Goal: Information Seeking & Learning: Learn about a topic

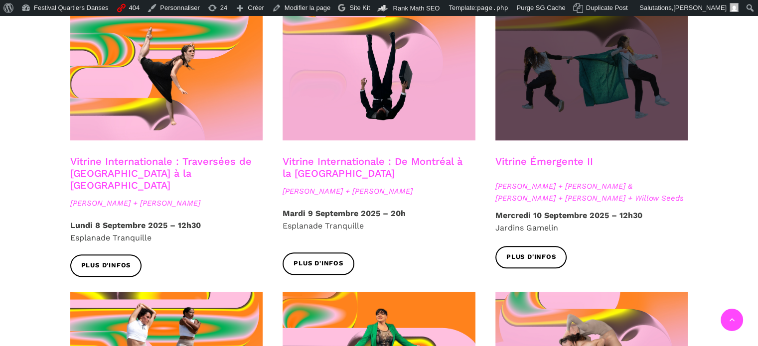
scroll to position [837, 0]
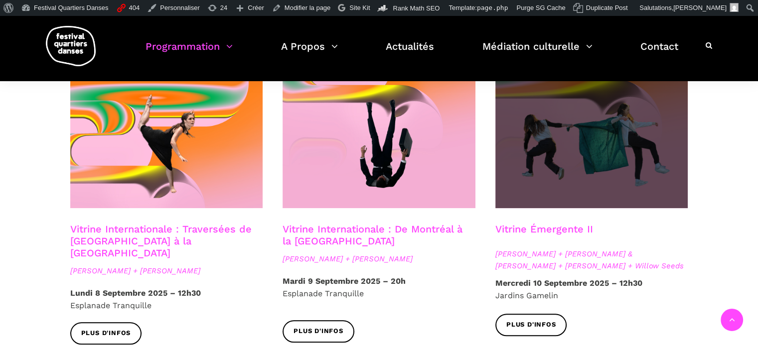
click at [543, 141] on span at bounding box center [591, 143] width 193 height 129
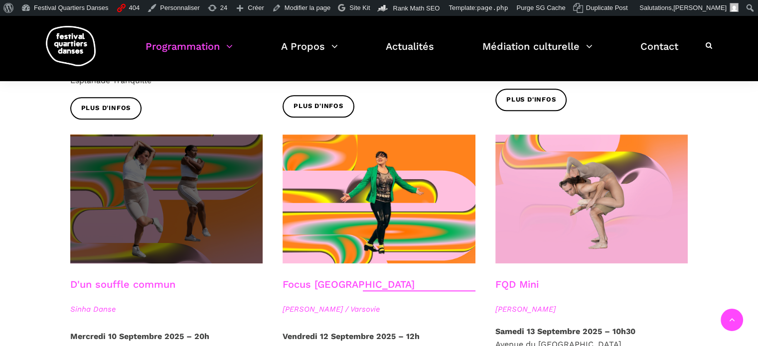
scroll to position [1086, 0]
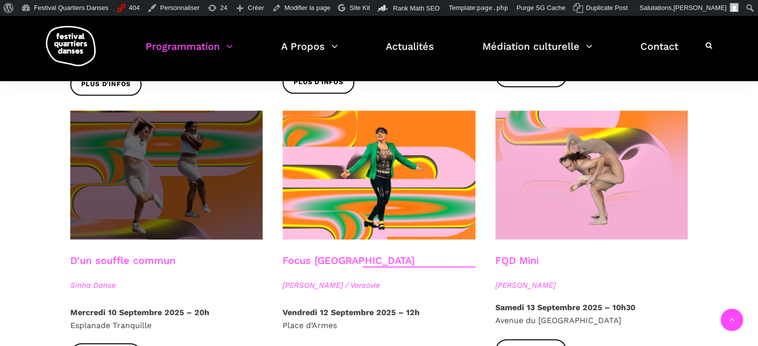
click at [189, 175] on span at bounding box center [166, 175] width 193 height 129
click at [213, 200] on span at bounding box center [166, 175] width 193 height 129
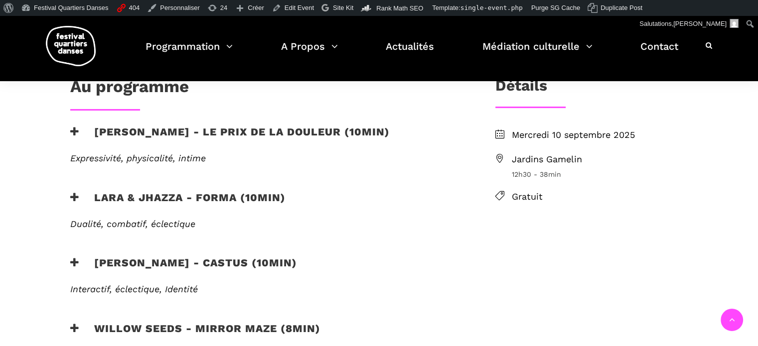
scroll to position [249, 0]
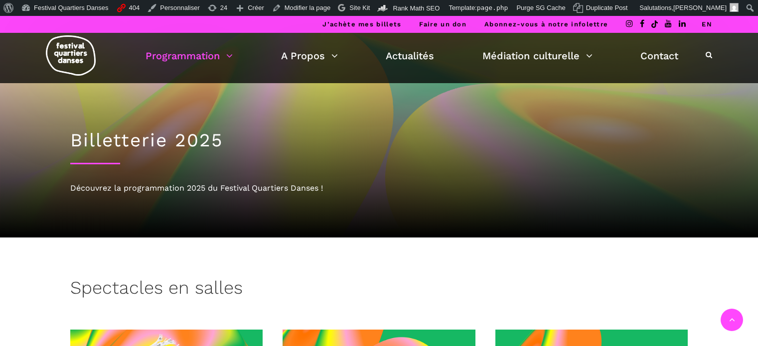
scroll to position [617, 0]
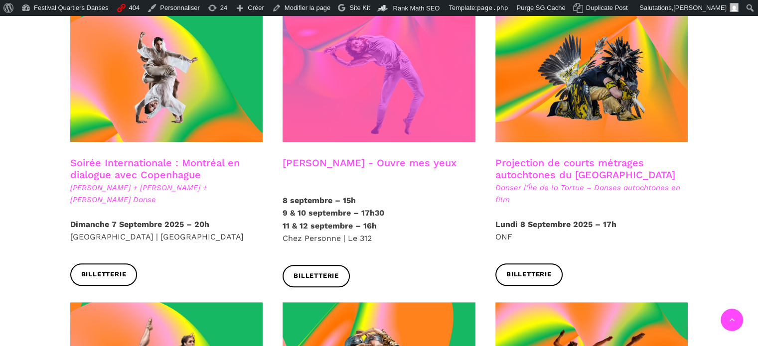
drag, startPoint x: 0, startPoint y: 0, endPoint x: 363, endPoint y: 90, distance: 374.2
click at [363, 90] on span at bounding box center [378, 77] width 193 height 129
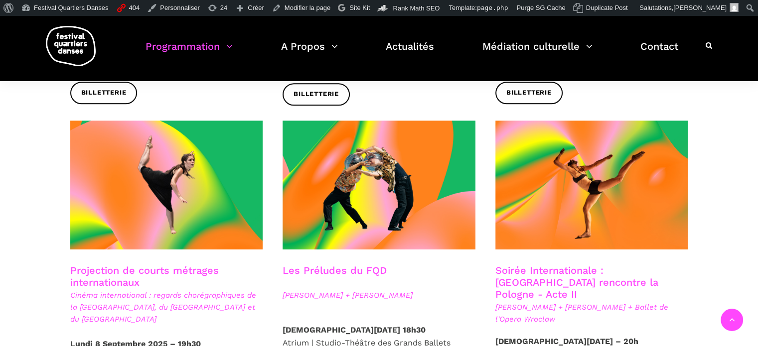
scroll to position [848, 0]
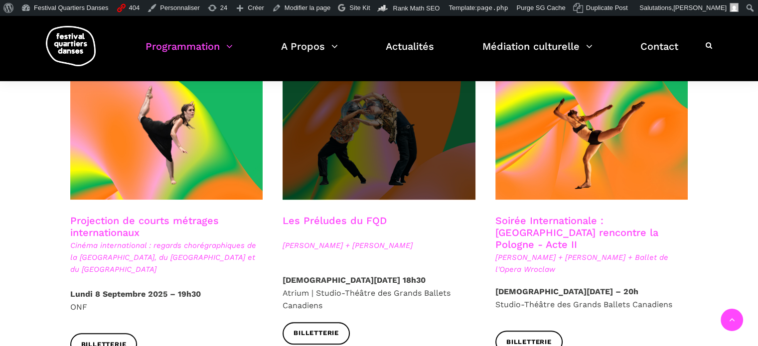
click at [422, 142] on span at bounding box center [378, 135] width 193 height 129
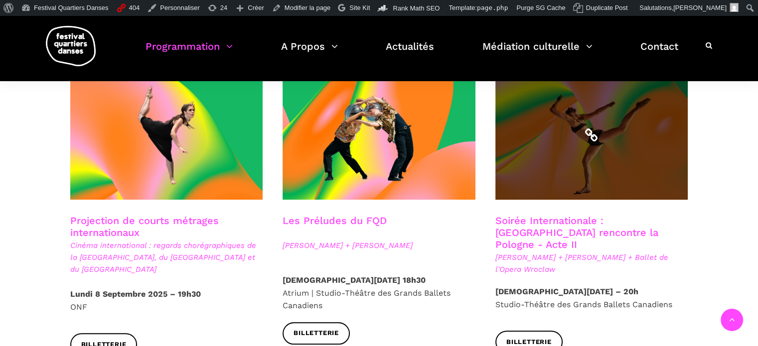
click at [550, 134] on span at bounding box center [591, 135] width 193 height 129
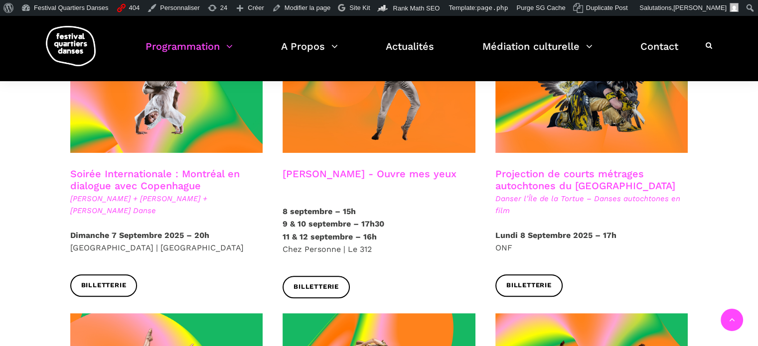
scroll to position [599, 0]
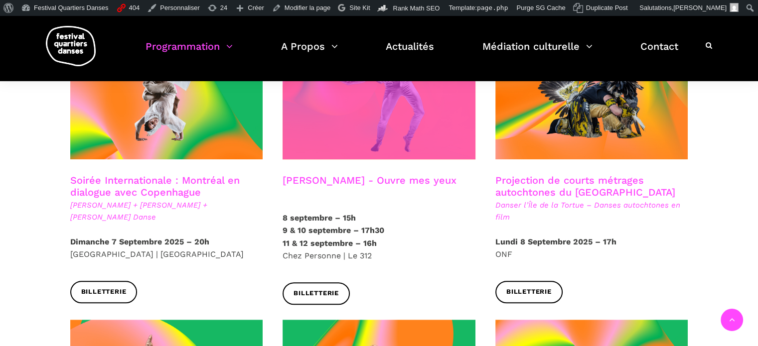
click at [415, 124] on span at bounding box center [378, 94] width 193 height 129
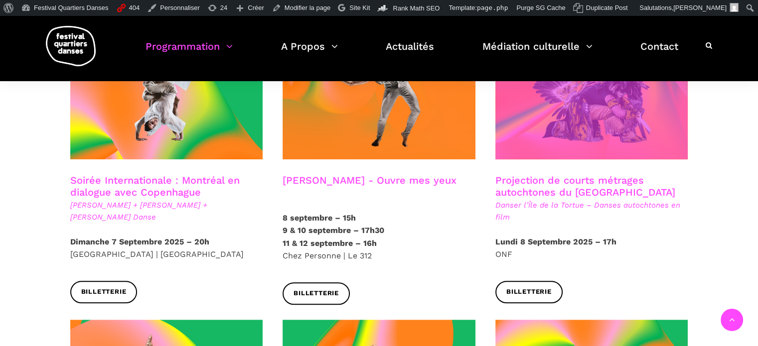
click at [568, 104] on span at bounding box center [591, 94] width 193 height 129
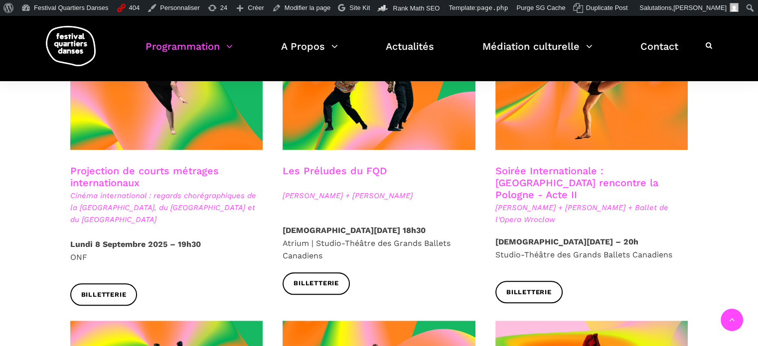
scroll to position [848, 0]
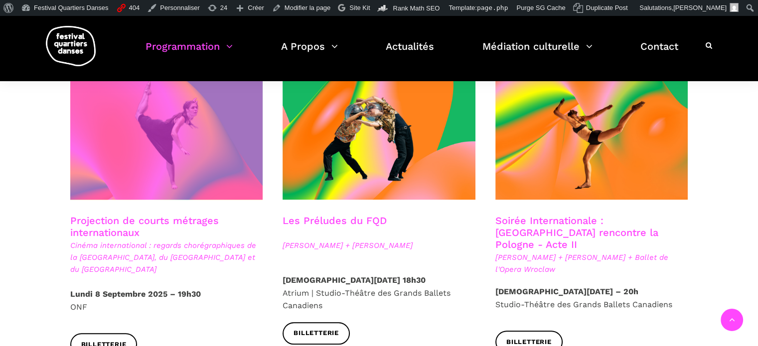
click at [173, 126] on span at bounding box center [166, 135] width 193 height 129
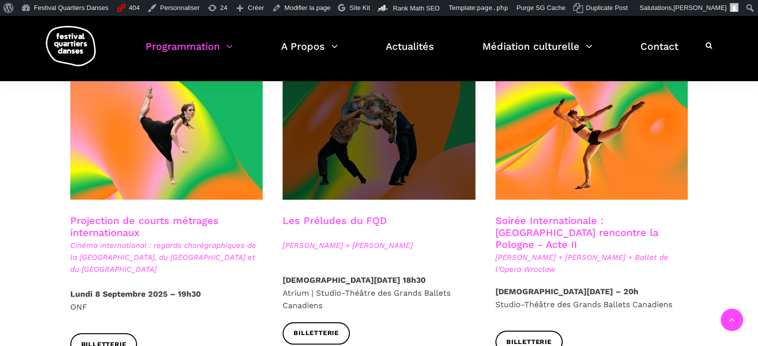
click at [422, 122] on span at bounding box center [378, 135] width 193 height 129
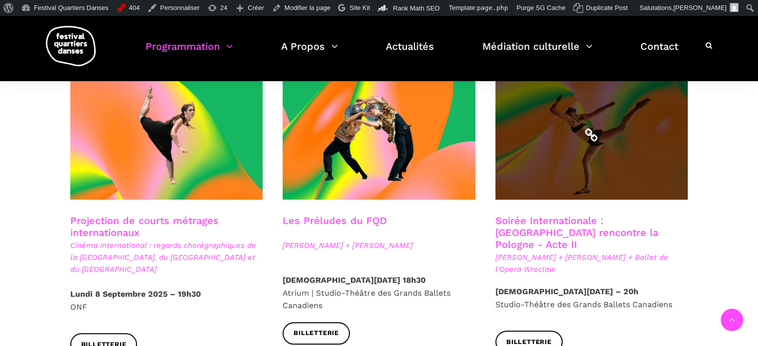
click at [574, 145] on span at bounding box center [591, 135] width 193 height 129
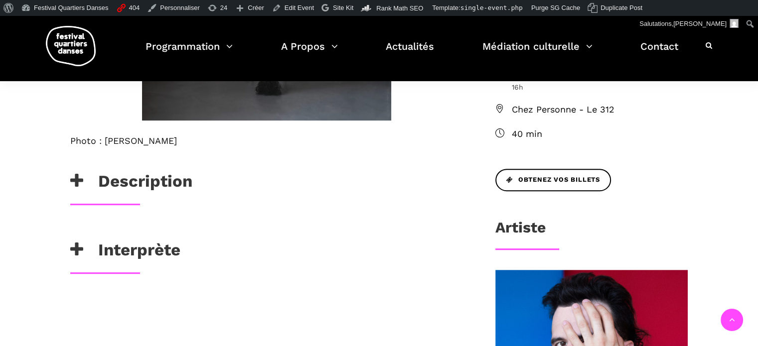
scroll to position [399, 0]
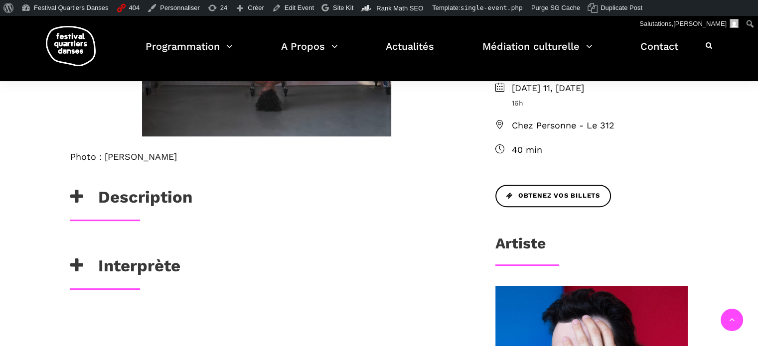
click at [166, 201] on h3 "Description" at bounding box center [131, 199] width 122 height 25
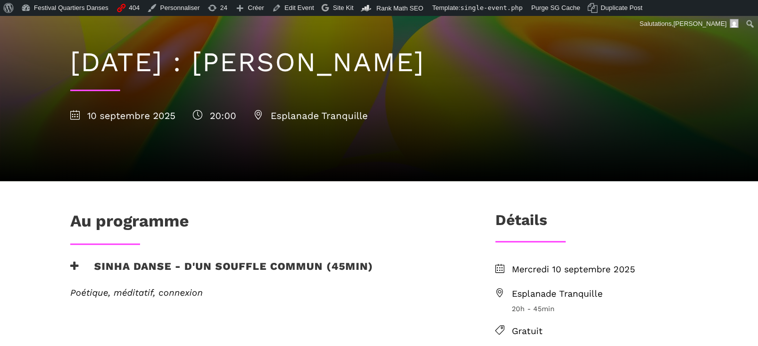
scroll to position [149, 0]
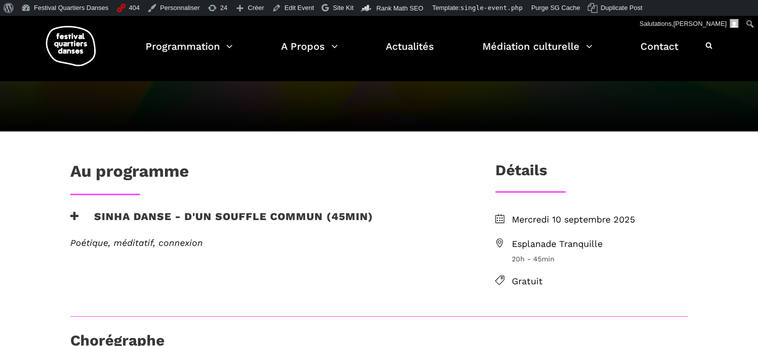
click at [293, 214] on h3 "Sinha Danse - D'un souffle commun (45min)" at bounding box center [221, 222] width 303 height 25
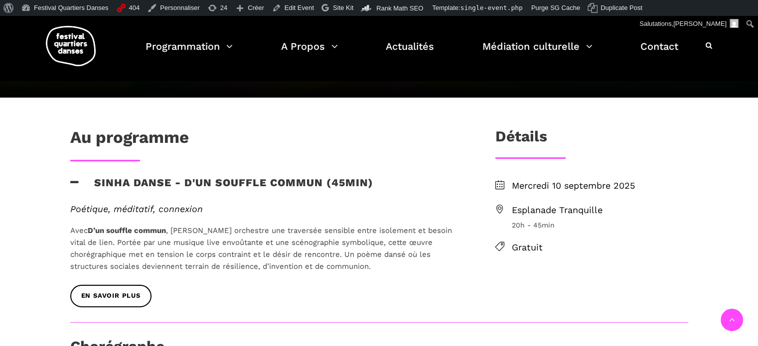
scroll to position [199, 0]
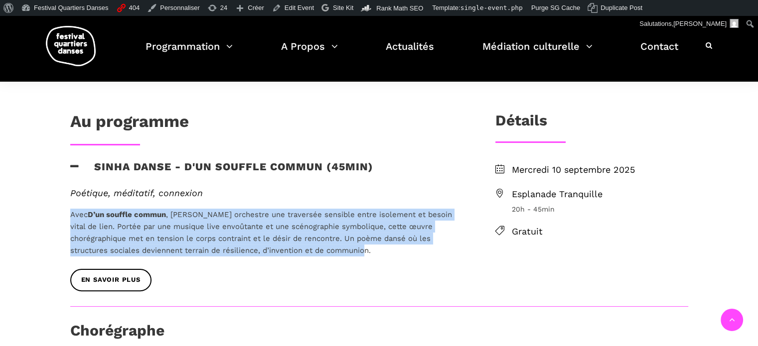
drag, startPoint x: 375, startPoint y: 249, endPoint x: 67, endPoint y: 214, distance: 310.4
click at [67, 214] on div "Poétique, méditatif, connexion Avec D’un souffle commun , Roger Sinha orchestre…" at bounding box center [266, 228] width 413 height 81
copy span "Avec D’un souffle commun , Roger Sinha orchestre une traversée sensible entre i…"
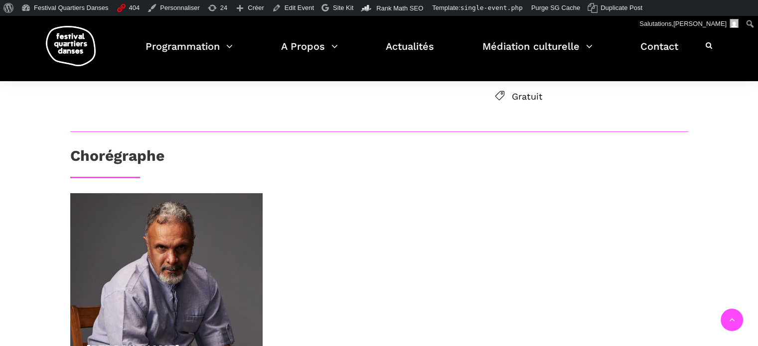
scroll to position [149, 0]
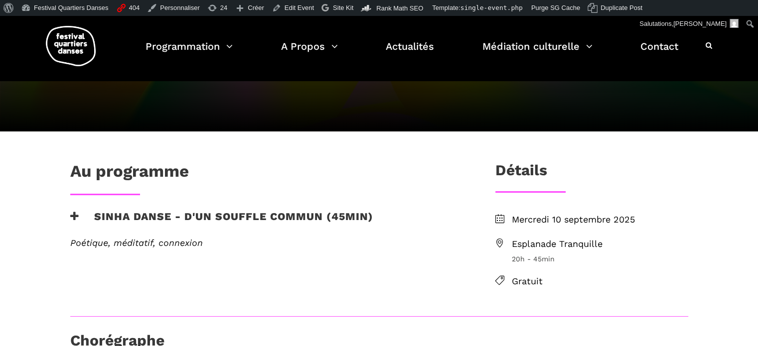
click at [290, 218] on h3 "Sinha Danse - D'un souffle commun (45min)" at bounding box center [221, 222] width 303 height 25
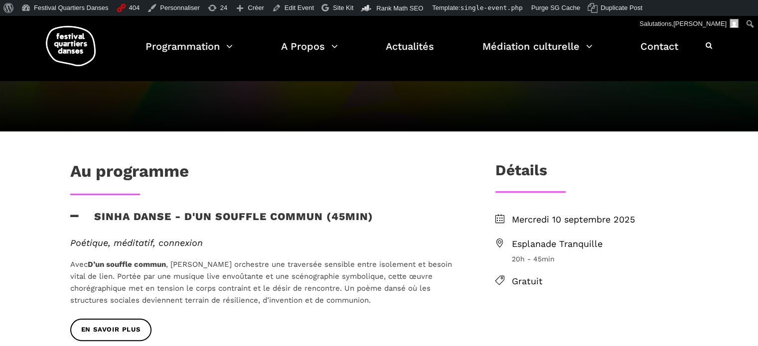
click at [298, 214] on h3 "Sinha Danse - D'un souffle commun (45min)" at bounding box center [221, 222] width 303 height 25
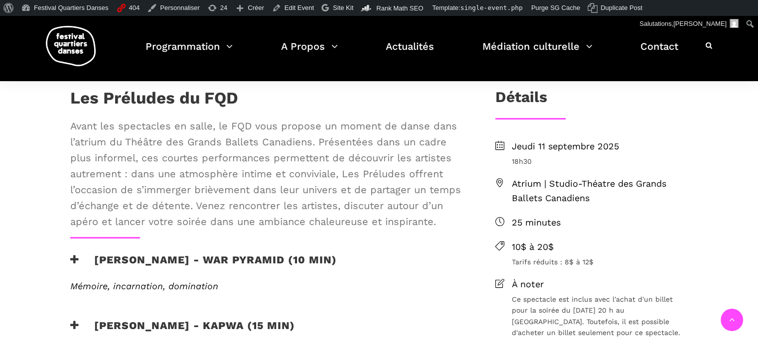
scroll to position [249, 0]
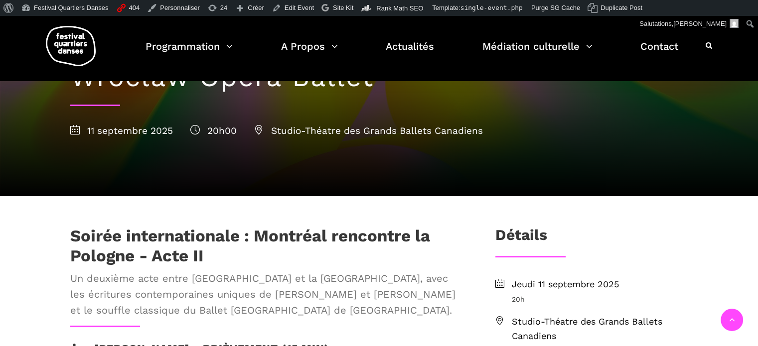
scroll to position [199, 0]
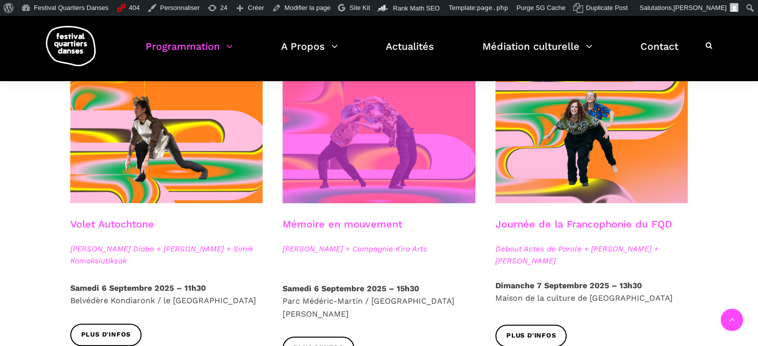
scroll to position [588, 0]
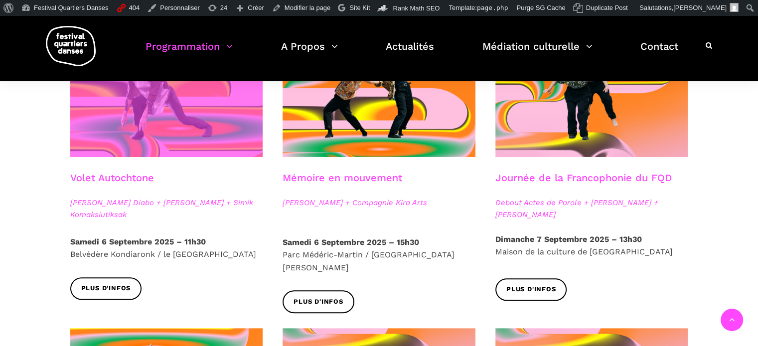
click at [165, 136] on span at bounding box center [166, 92] width 193 height 129
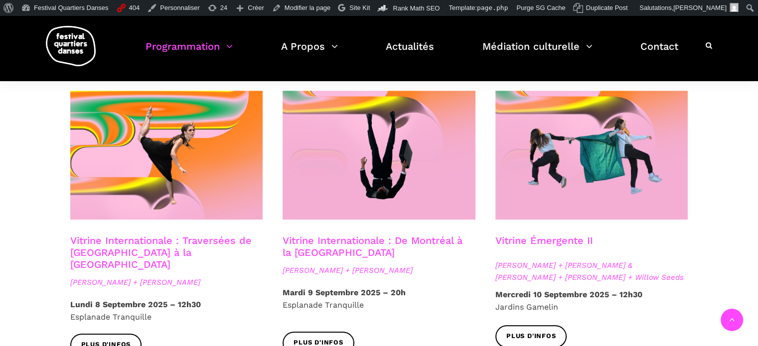
scroll to position [837, 0]
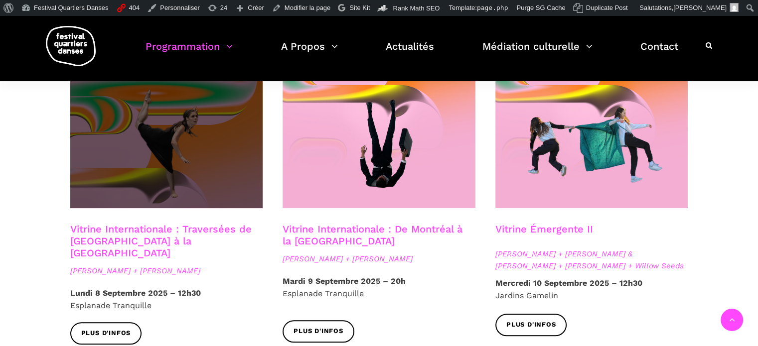
click at [223, 160] on span at bounding box center [166, 143] width 193 height 129
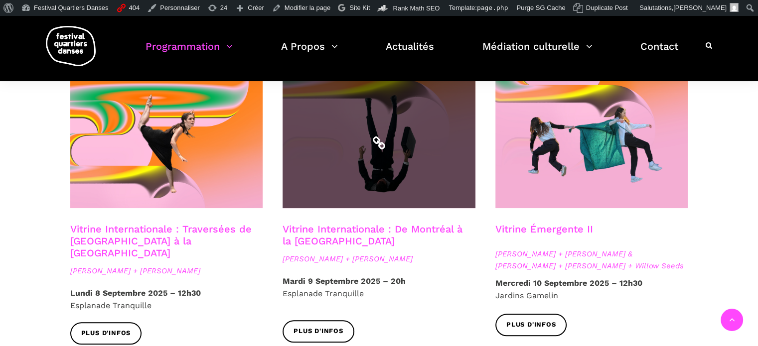
click at [365, 166] on span at bounding box center [378, 143] width 193 height 129
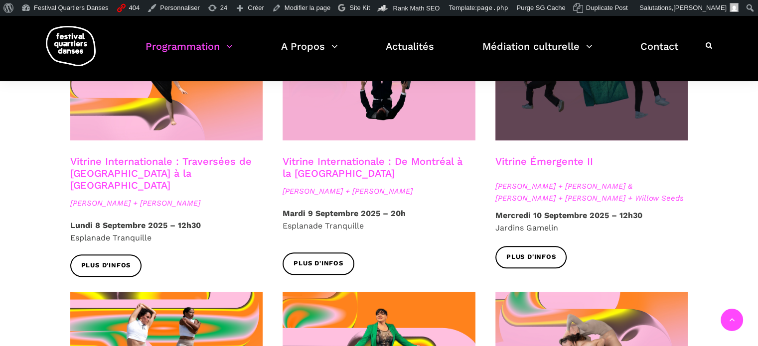
scroll to position [887, 0]
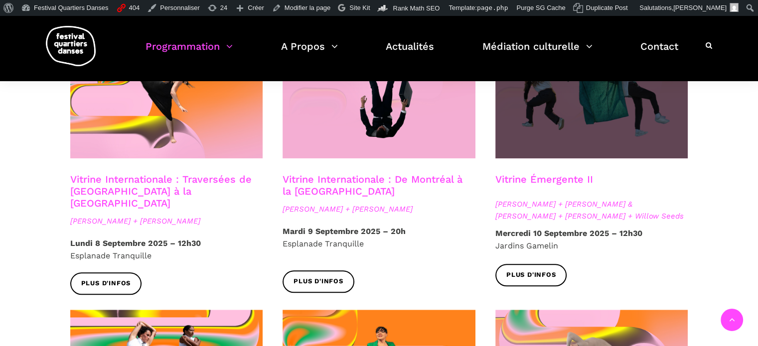
click at [591, 118] on span at bounding box center [591, 93] width 193 height 129
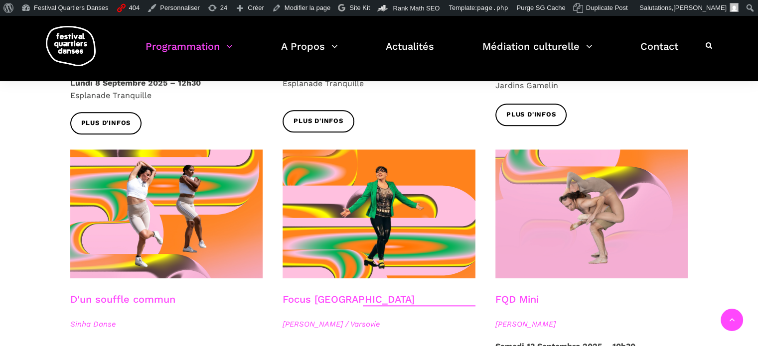
scroll to position [937, 0]
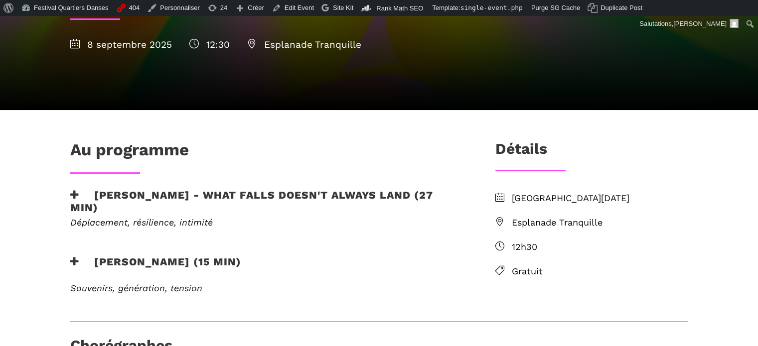
scroll to position [249, 0]
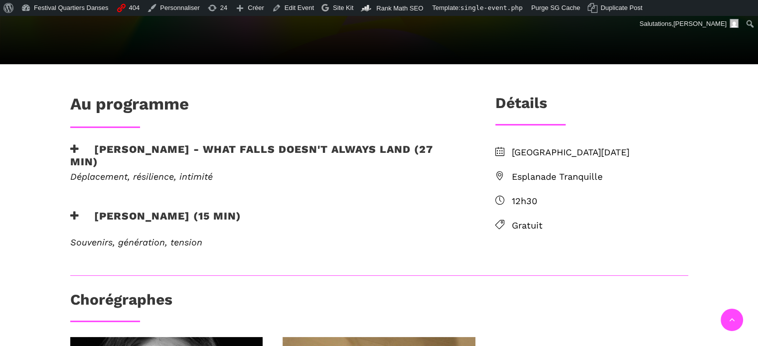
click at [324, 149] on h3 "[PERSON_NAME] - What Falls Doesn't Always Land (27 min)" at bounding box center [266, 155] width 393 height 25
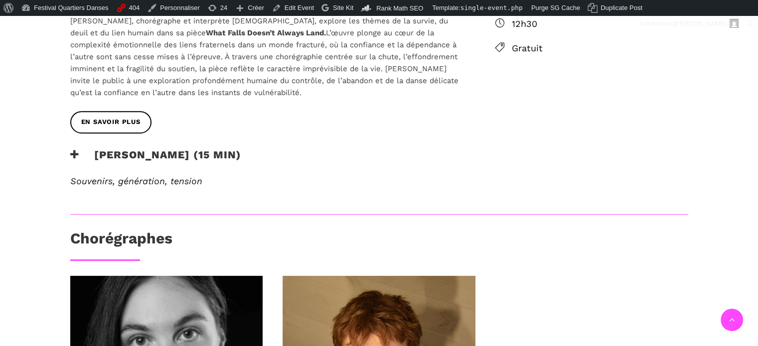
scroll to position [448, 0]
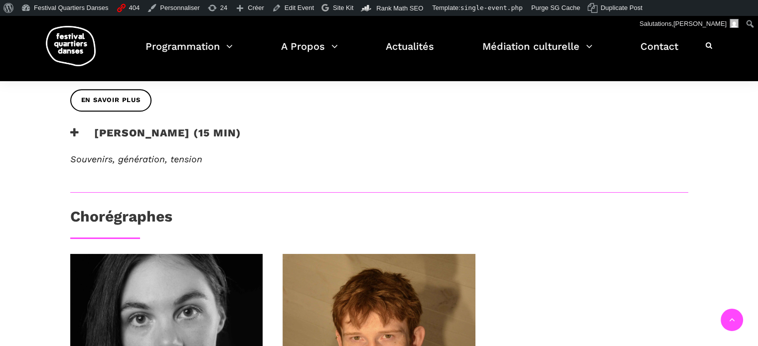
click at [241, 138] on h3 "[PERSON_NAME] (15 min)" at bounding box center [155, 139] width 171 height 25
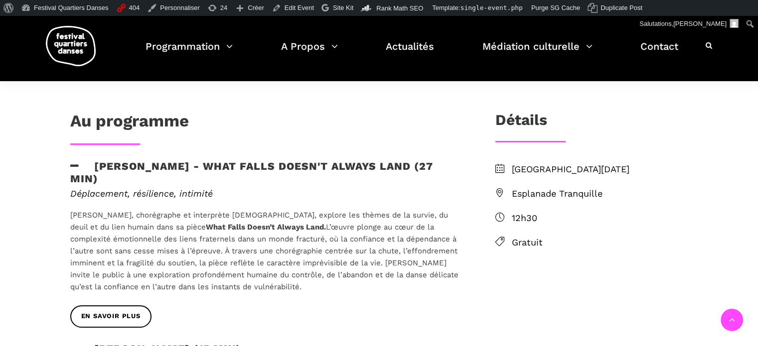
scroll to position [249, 0]
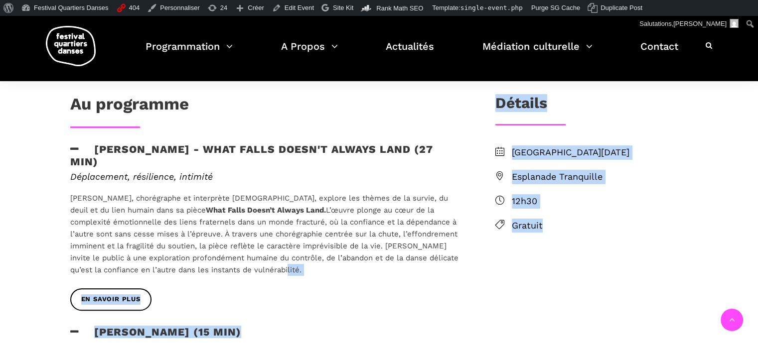
drag, startPoint x: 58, startPoint y: 145, endPoint x: 253, endPoint y: 271, distance: 232.0
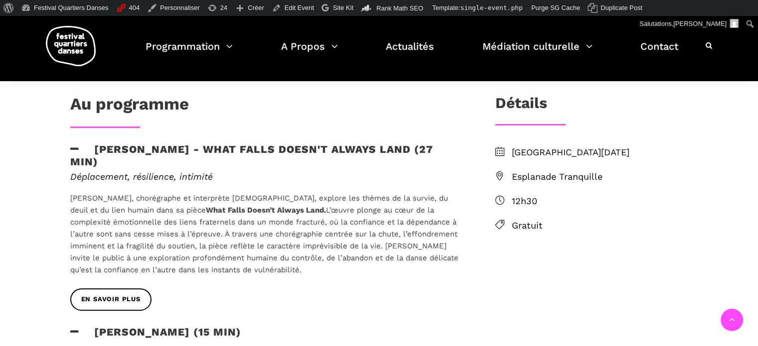
click at [329, 245] on p "[PERSON_NAME], chorégraphe et interprète [DEMOGRAPHIC_DATA], explore les thèmes…" at bounding box center [266, 234] width 393 height 84
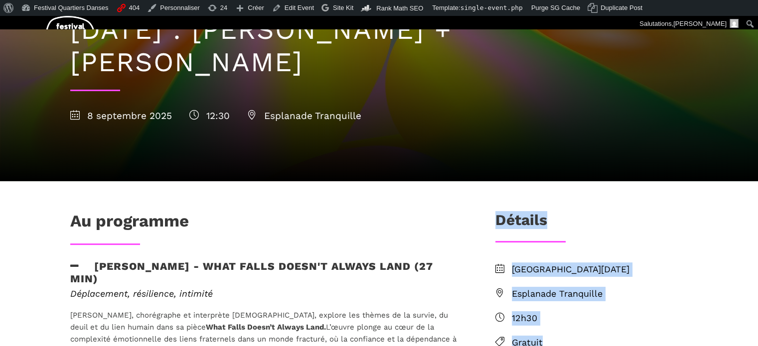
scroll to position [203, 0]
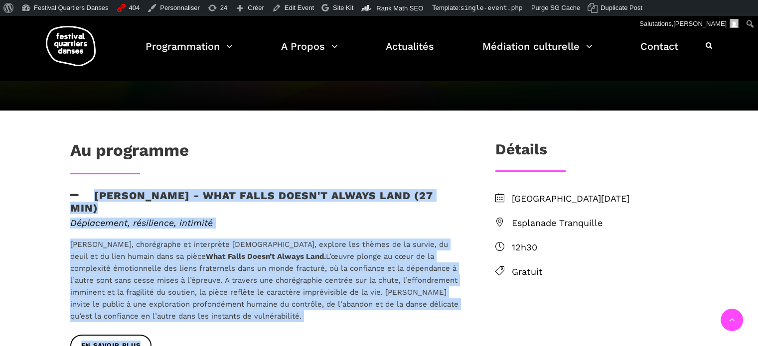
drag, startPoint x: 313, startPoint y: 288, endPoint x: 72, endPoint y: 186, distance: 262.3
click at [72, 187] on div "Au programme [PERSON_NAME] - What Falls Doesn't Always Land (27 min) Déplacemen…" at bounding box center [266, 341] width 413 height 402
copy div "Lorem Ipsumdo - Sita Conse Adipi'e Seddoe Temp (88 inc) Utlaboreetd, magnaaliqu…"
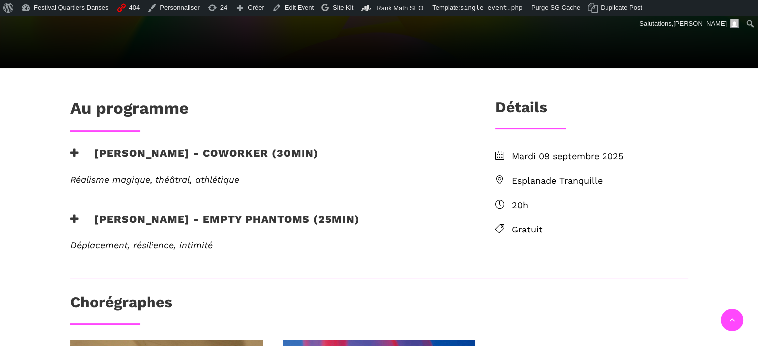
scroll to position [249, 0]
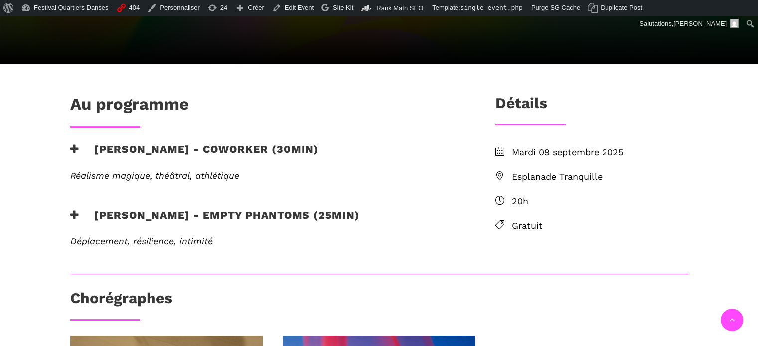
click at [201, 145] on h3 "Nicholas Bellefleur - coworker (30min)" at bounding box center [194, 155] width 249 height 25
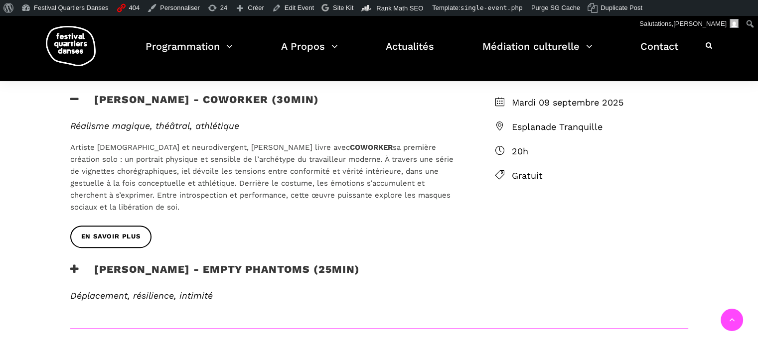
click at [187, 263] on h3 "Linus Jansner - Empty phantoms (25min)" at bounding box center [214, 275] width 289 height 25
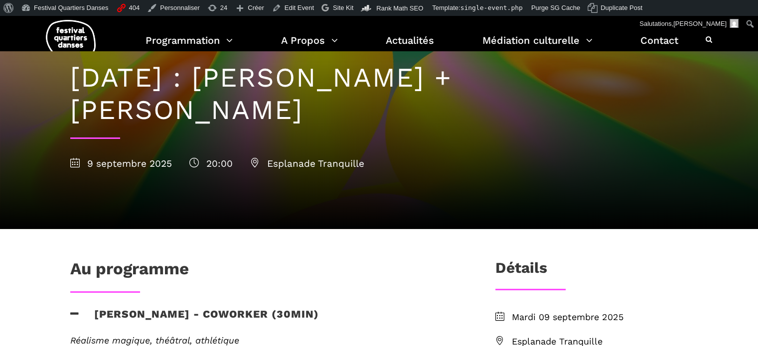
scroll to position [122, 0]
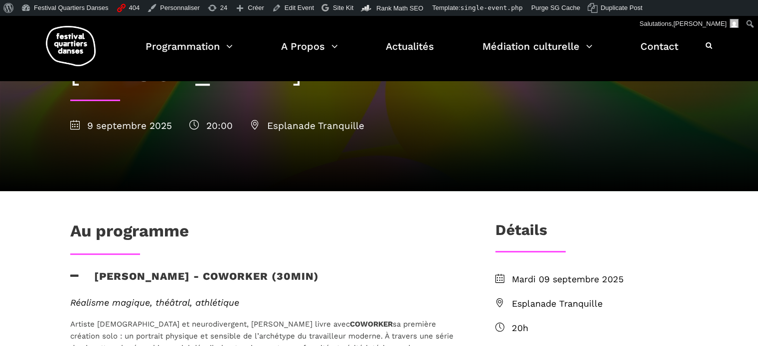
drag, startPoint x: 203, startPoint y: 267, endPoint x: 80, endPoint y: 268, distance: 123.1
copy div "Nicholas Bellefleur - coworker (30min) Réalisme magique, théâtral, athlétique A…"
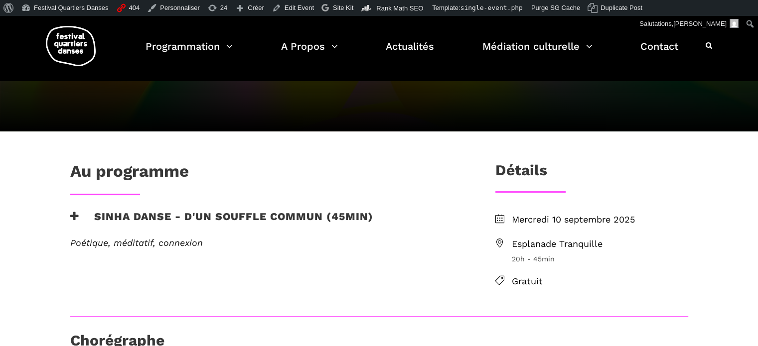
click at [267, 214] on h3 "Sinha Danse - D'un souffle commun (45min)" at bounding box center [221, 222] width 303 height 25
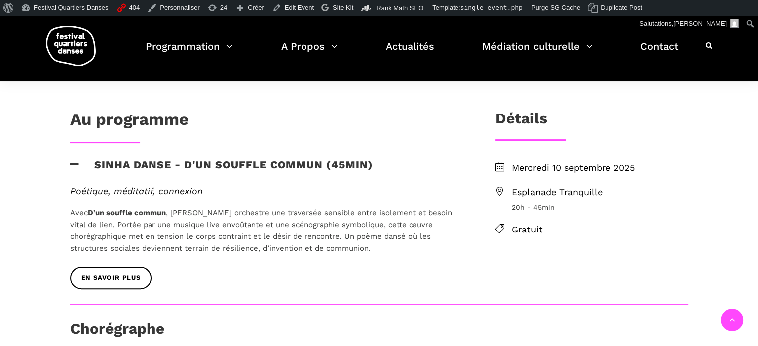
scroll to position [199, 0]
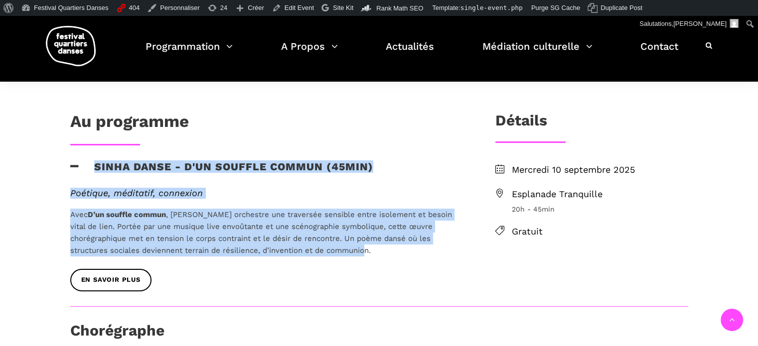
drag, startPoint x: 379, startPoint y: 251, endPoint x: 68, endPoint y: 165, distance: 322.6
click at [68, 165] on div "Au programme Sinha Danse - D'un souffle commun (45min) Poétique, méditatif, con…" at bounding box center [266, 209] width 413 height 195
copy div "Sinha Danse - D'un souffle commun (45min) Poétique, méditatif, connexion Avec D…"
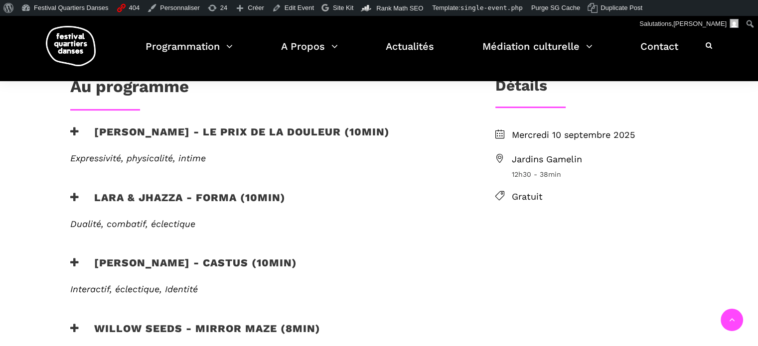
click at [275, 126] on h3 "[PERSON_NAME] - Le prix de la douleur (10min)" at bounding box center [229, 138] width 319 height 25
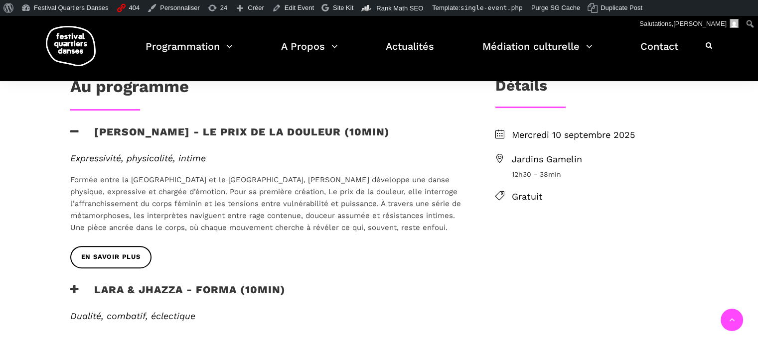
click at [251, 283] on h3 "Lara & Jhazza - forma (10min)" at bounding box center [177, 295] width 215 height 25
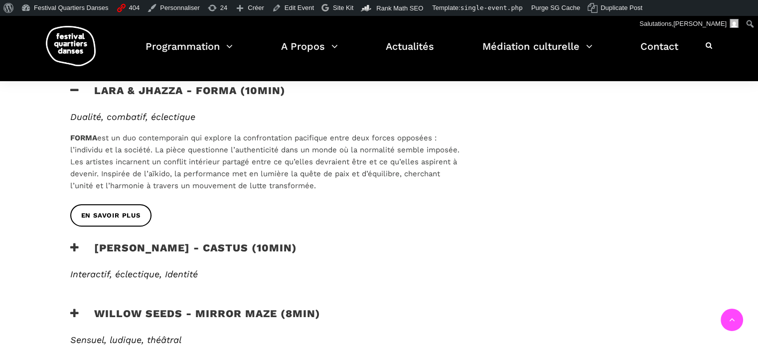
click at [270, 242] on h3 "Vincent Lacasse - Castus (10min)" at bounding box center [183, 254] width 227 height 25
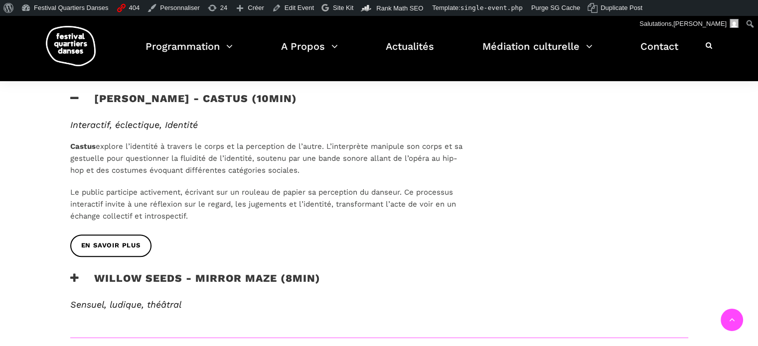
click at [281, 272] on h3 "Willow Seeds - Mirror Maze (8min)" at bounding box center [195, 284] width 250 height 25
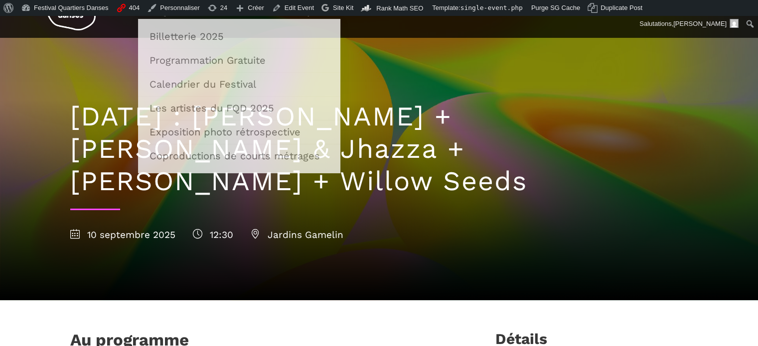
scroll to position [118, 0]
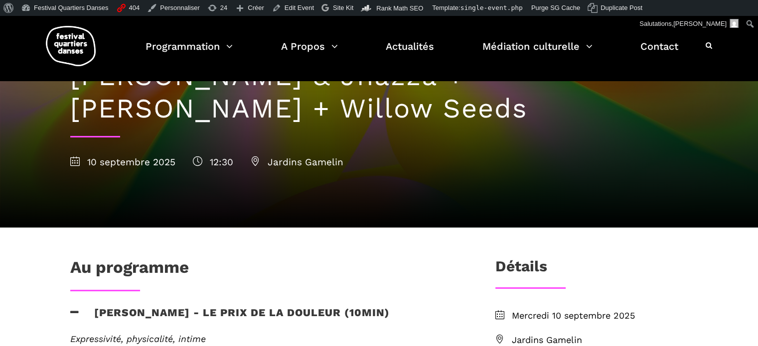
drag, startPoint x: 448, startPoint y: 191, endPoint x: 91, endPoint y: 281, distance: 368.4
copy div "Anna Vauquier - Le prix de la douleur (10min) Expressivité, physicalité, intime…"
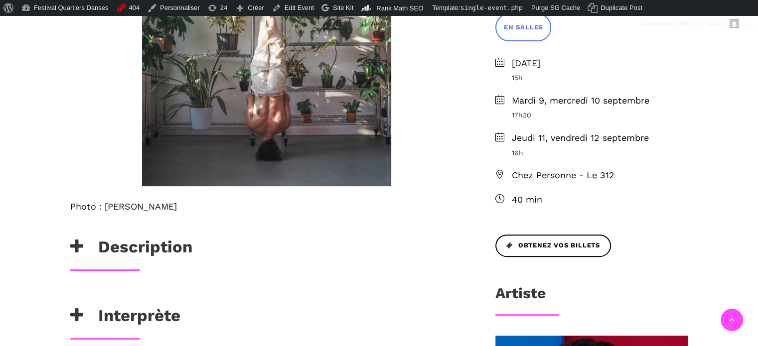
click at [188, 250] on h3 "Description" at bounding box center [131, 249] width 122 height 25
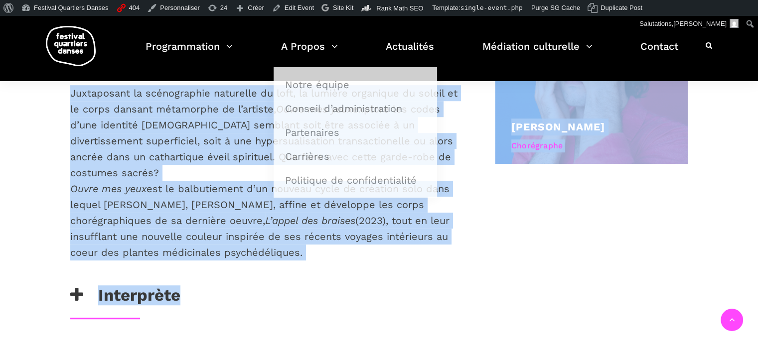
scroll to position [739, 0]
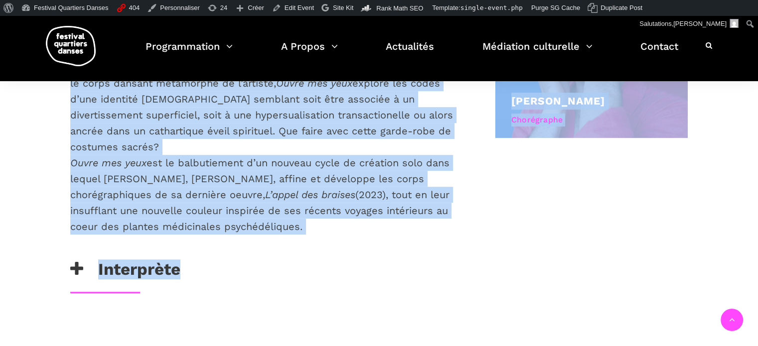
drag, startPoint x: 88, startPoint y: 96, endPoint x: 314, endPoint y: 217, distance: 256.3
click at [314, 217] on div "Ouvre mes yeux est un solo immersif de danse contemporaine porté par l’artiste …" at bounding box center [266, 78] width 413 height 364
copy div "Ouvre mes yeux est un solo immersif de danse contemporaine porté par l’artiste …"
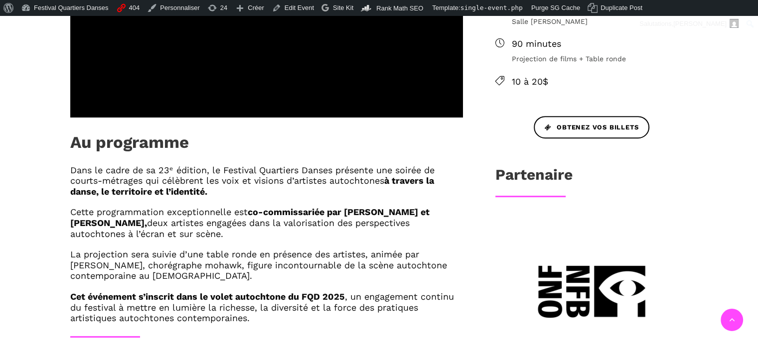
scroll to position [448, 0]
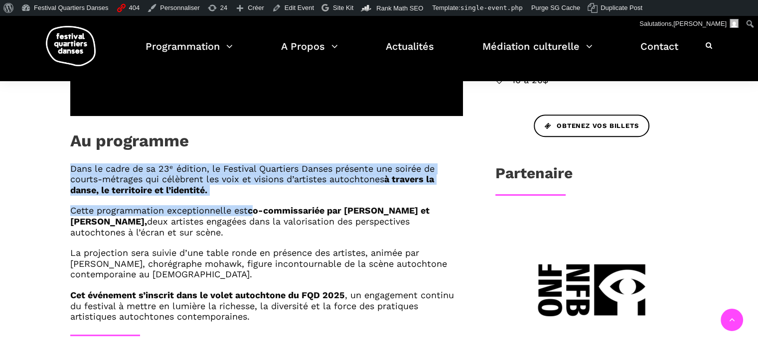
drag, startPoint x: 65, startPoint y: 163, endPoint x: 254, endPoint y: 211, distance: 194.3
click at [254, 211] on div "Dans le cadre de sa 23ᵉ édition, le Festival Quartiers Danses présente une soir…" at bounding box center [266, 248] width 413 height 171
click at [187, 194] on strong "à travers la danse, le territoire et l’identité." at bounding box center [252, 184] width 364 height 21
click at [68, 165] on div "Dans le cadre de sa 23ᵉ édition, le Festival Quartiers Danses présente une soir…" at bounding box center [266, 248] width 413 height 171
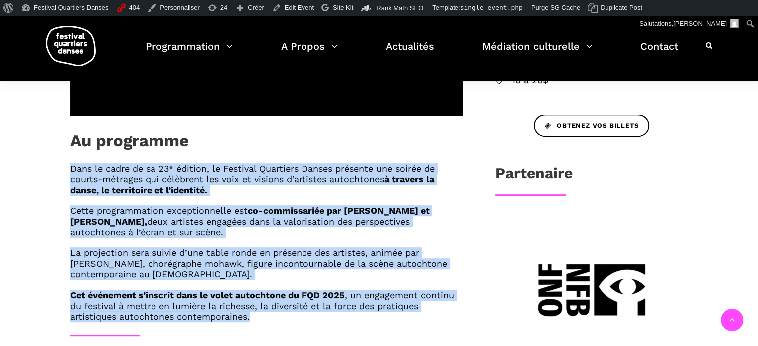
drag, startPoint x: 68, startPoint y: 165, endPoint x: 261, endPoint y: 318, distance: 246.1
click at [261, 318] on div "Dans le cadre de sa 23ᵉ édition, le Festival Quartiers Danses présente une soir…" at bounding box center [266, 248] width 413 height 171
copy div "Dans le cadre de sa 23ᵉ édition, le Festival Quartiers Danses présente une soir…"
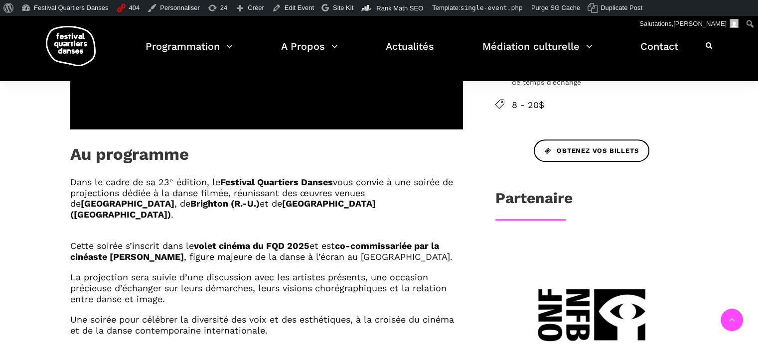
scroll to position [498, 0]
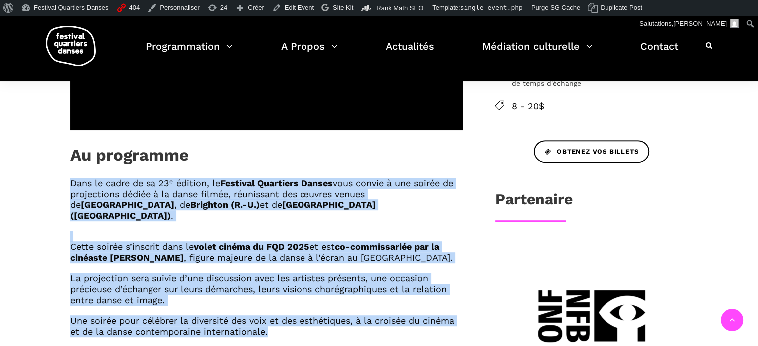
drag, startPoint x: 65, startPoint y: 147, endPoint x: 281, endPoint y: 286, distance: 257.1
click at [281, 286] on div "Dans le cadre de sa 23ᵉ édition, le Festival Quartiers Danses vous convie à une…" at bounding box center [266, 263] width 413 height 171
copy div "Dans le cadre de sa 23ᵉ édition, le Festival Quartiers Danses vous convie à une…"
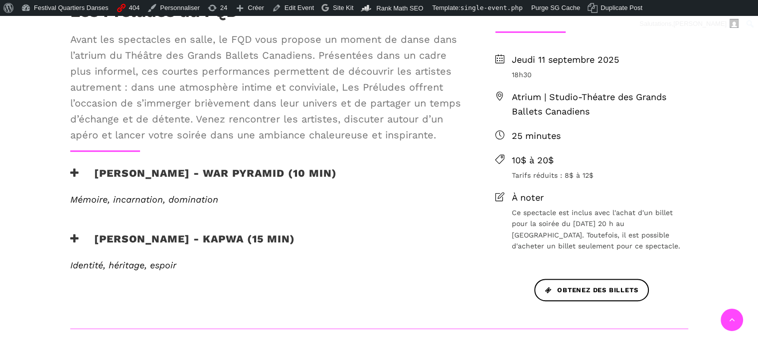
scroll to position [299, 0]
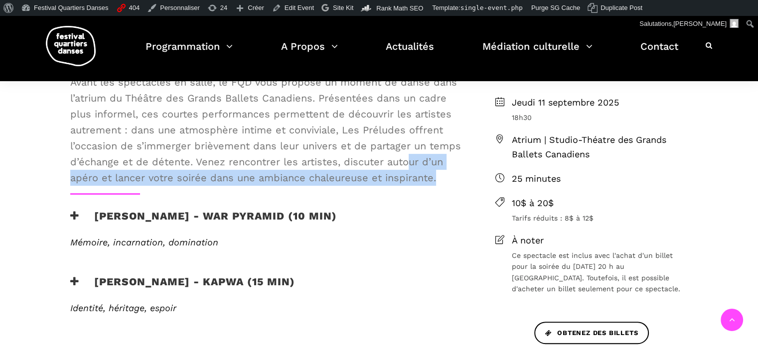
drag, startPoint x: 441, startPoint y: 176, endPoint x: 403, endPoint y: 167, distance: 39.3
click at [403, 167] on span "Avant les spectacles en salle, le FQD vous propose un moment de danse dans l’at…" at bounding box center [266, 130] width 393 height 112
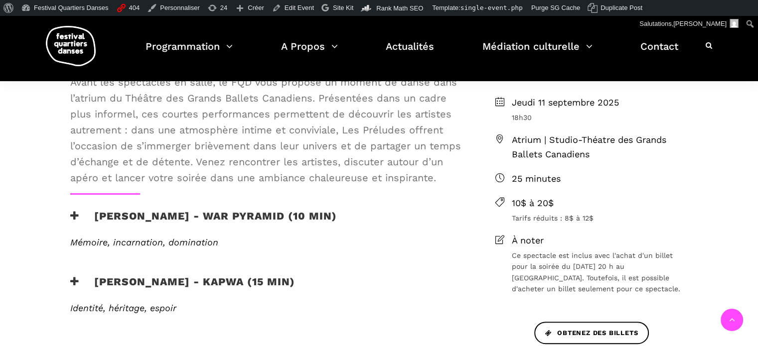
click at [375, 158] on span "Avant les spectacles en salle, le FQD vous propose un moment de danse dans l’at…" at bounding box center [266, 130] width 393 height 112
click at [320, 214] on h3 "[PERSON_NAME] - War Pyramid (10 min)" at bounding box center [203, 222] width 267 height 25
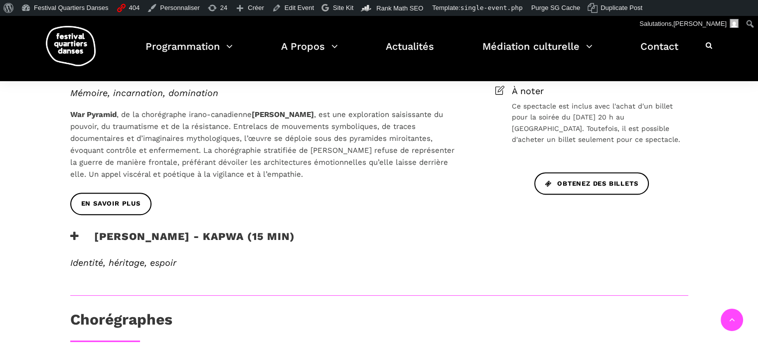
click at [261, 236] on h3 "[PERSON_NAME] - Kapwa (15 min)" at bounding box center [182, 242] width 225 height 25
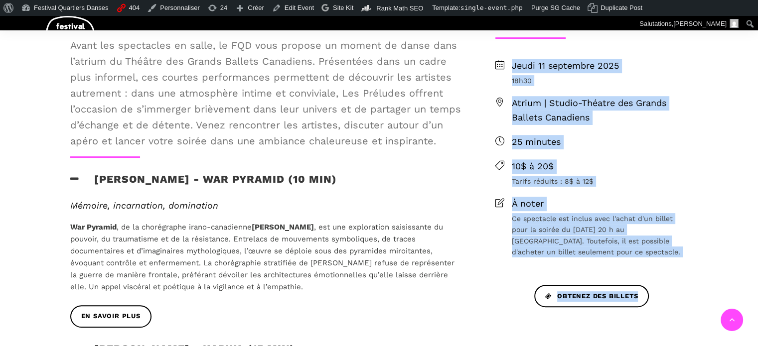
scroll to position [345, 0]
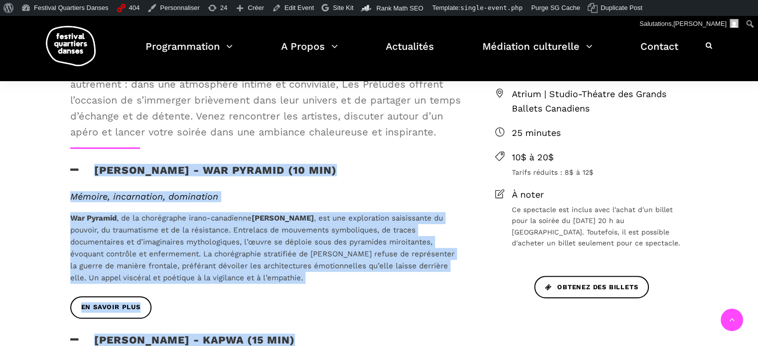
drag, startPoint x: 283, startPoint y: 259, endPoint x: 78, endPoint y: 170, distance: 223.1
click at [78, 170] on div "Les Préludes du FQD Avant les spectacles en salle, le FQD vous propose un momen…" at bounding box center [266, 257] width 413 height 517
copy div "Elahe Moonesi - War Pyramid (10 min) Mémoire, incarnation, domination War Pyram…"
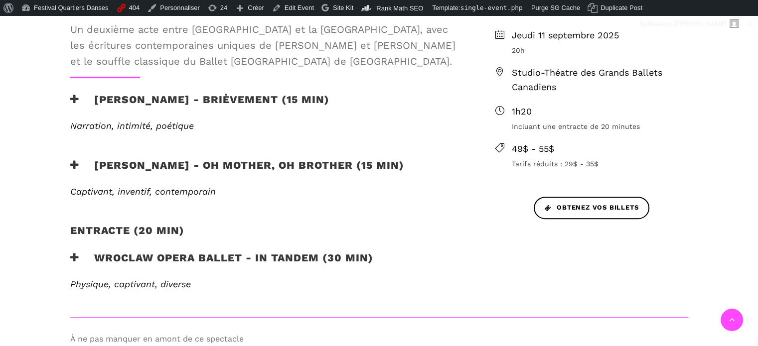
click at [253, 100] on h3 "[PERSON_NAME] - Brièvement (15 min)" at bounding box center [199, 105] width 259 height 25
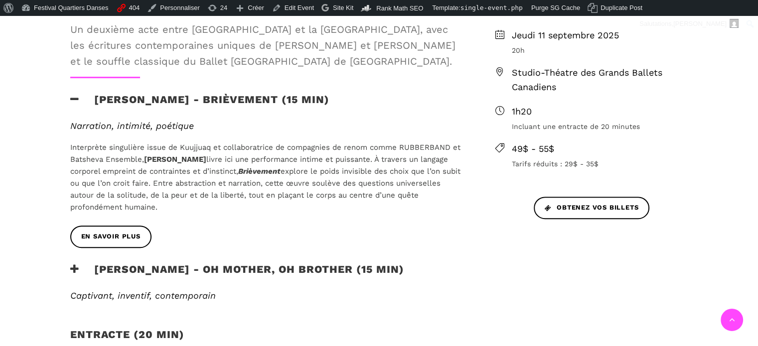
click at [261, 275] on h3 "[PERSON_NAME] - Oh mother, oh brother (15 min)" at bounding box center [237, 275] width 334 height 25
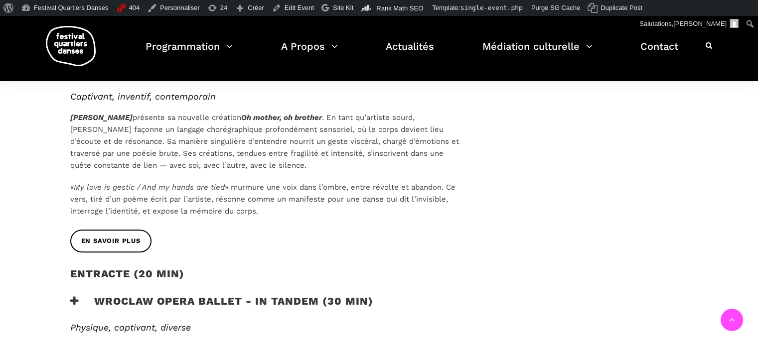
click at [286, 296] on h3 "Wroclaw Opera Ballet - In Tandem (30 min)" at bounding box center [221, 307] width 303 height 25
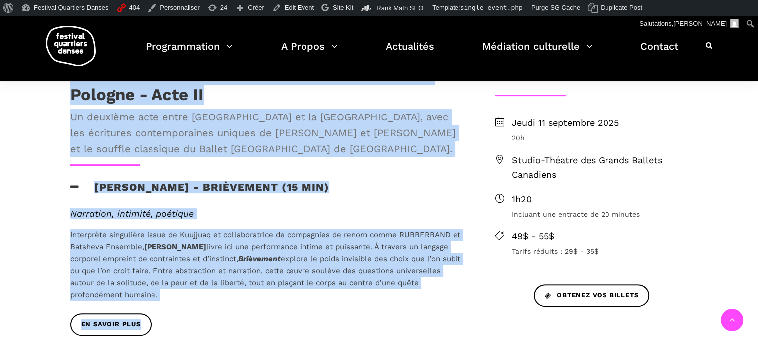
scroll to position [243, 0]
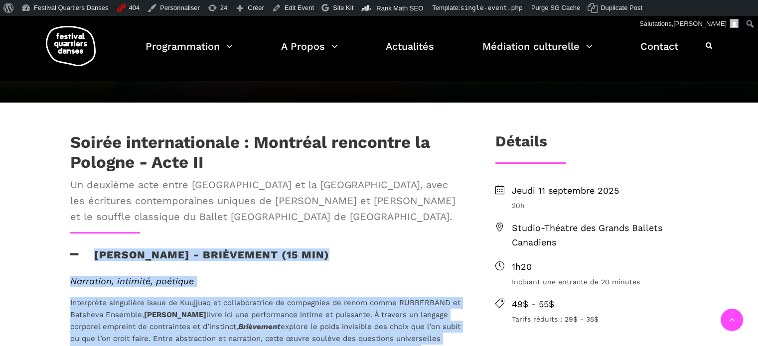
drag, startPoint x: 313, startPoint y: 322, endPoint x: 86, endPoint y: 255, distance: 236.9
copy div "Loremips Dolorsit - Ametconsec (26 adi) Elitseddo, eiusmodt, incididu Utlaboree…"
